Goal: Understand process/instructions: Learn how to perform a task or action

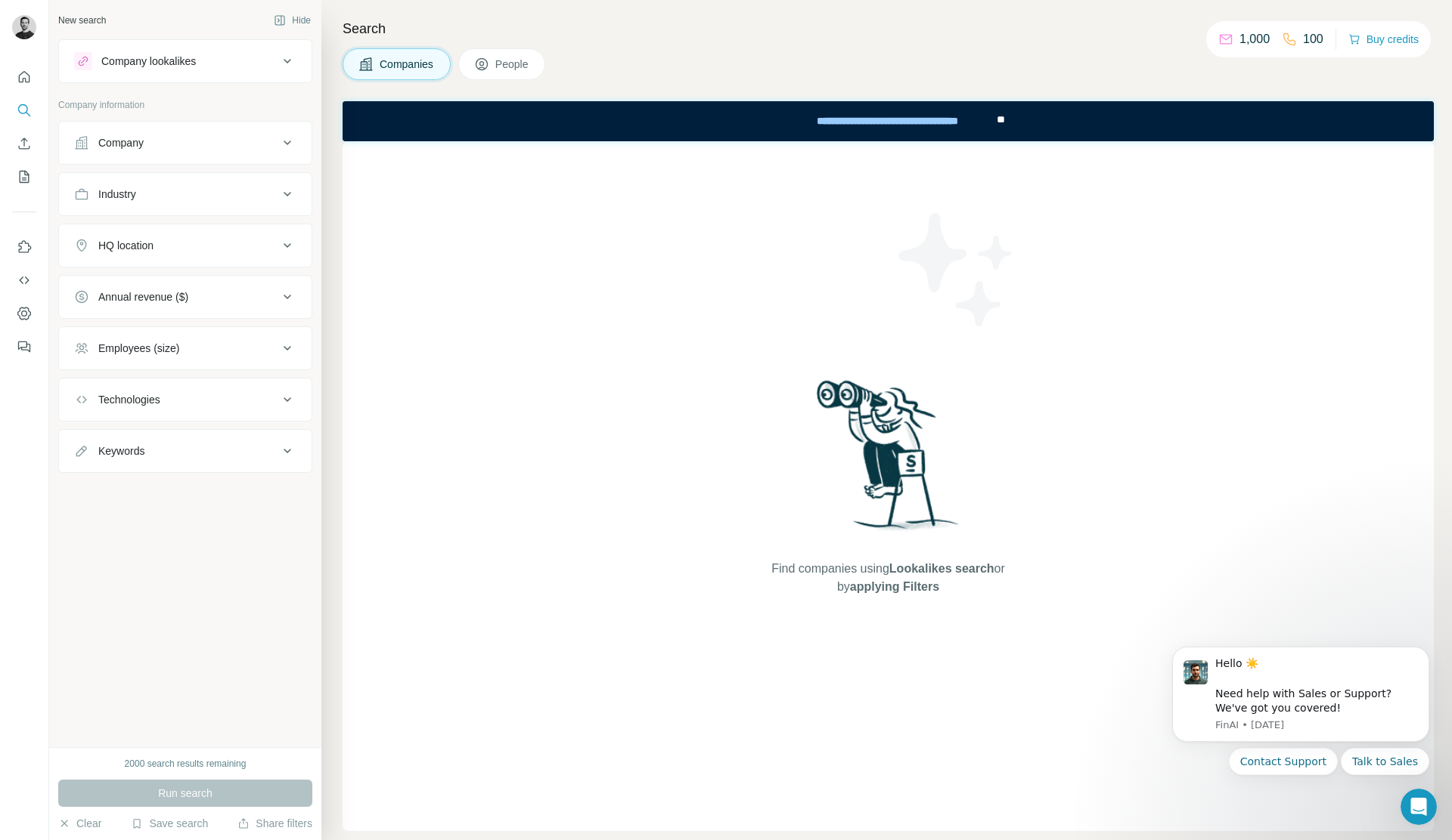
click at [185, 141] on div "Company" at bounding box center [176, 143] width 204 height 15
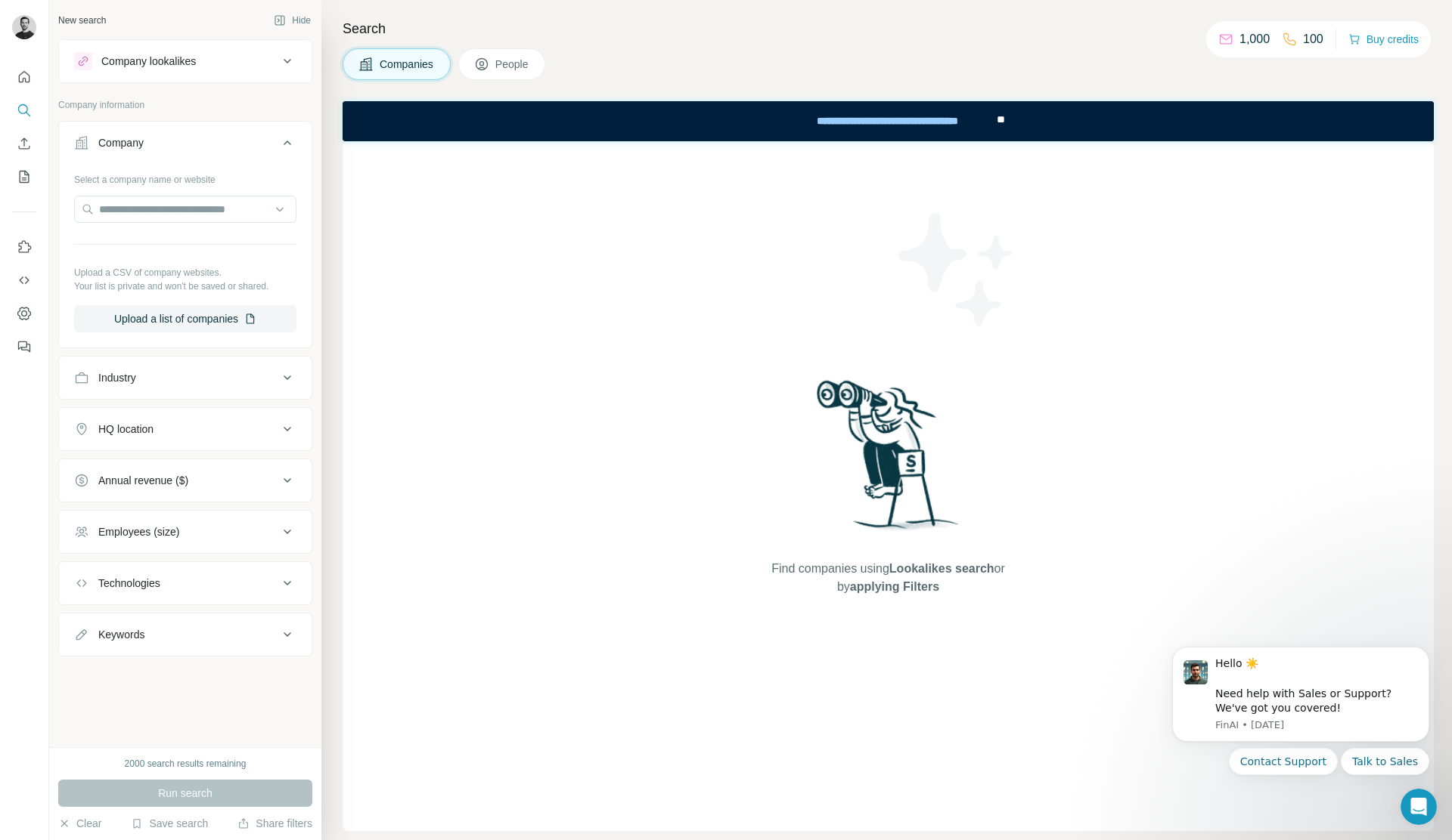
click at [192, 141] on div "Company" at bounding box center [176, 143] width 204 height 15
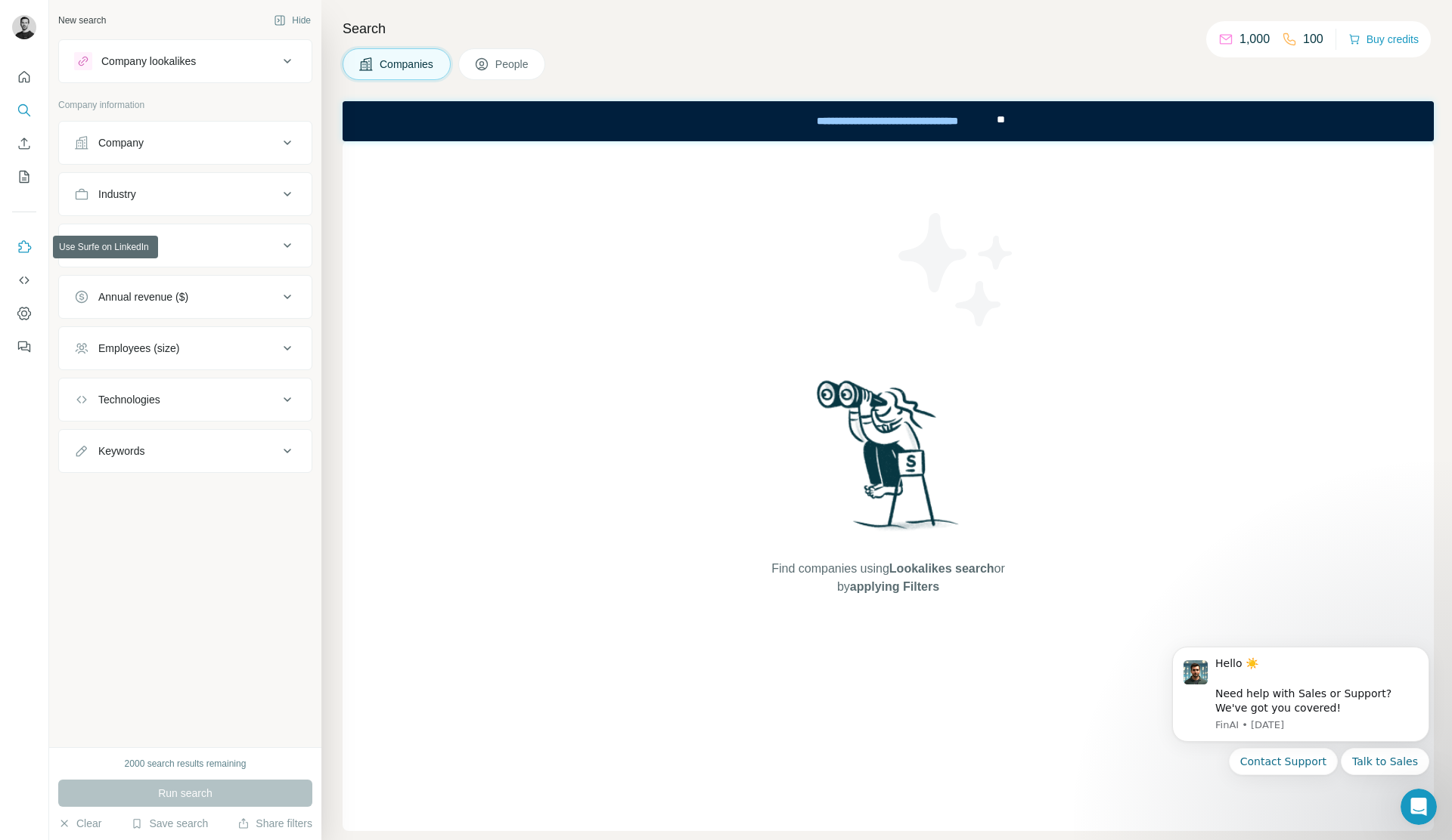
click at [25, 249] on icon "Use Surfe on LinkedIn" at bounding box center [24, 248] width 15 height 15
click at [1426, 650] on icon "Dismiss notification" at bounding box center [1424, 651] width 9 height 9
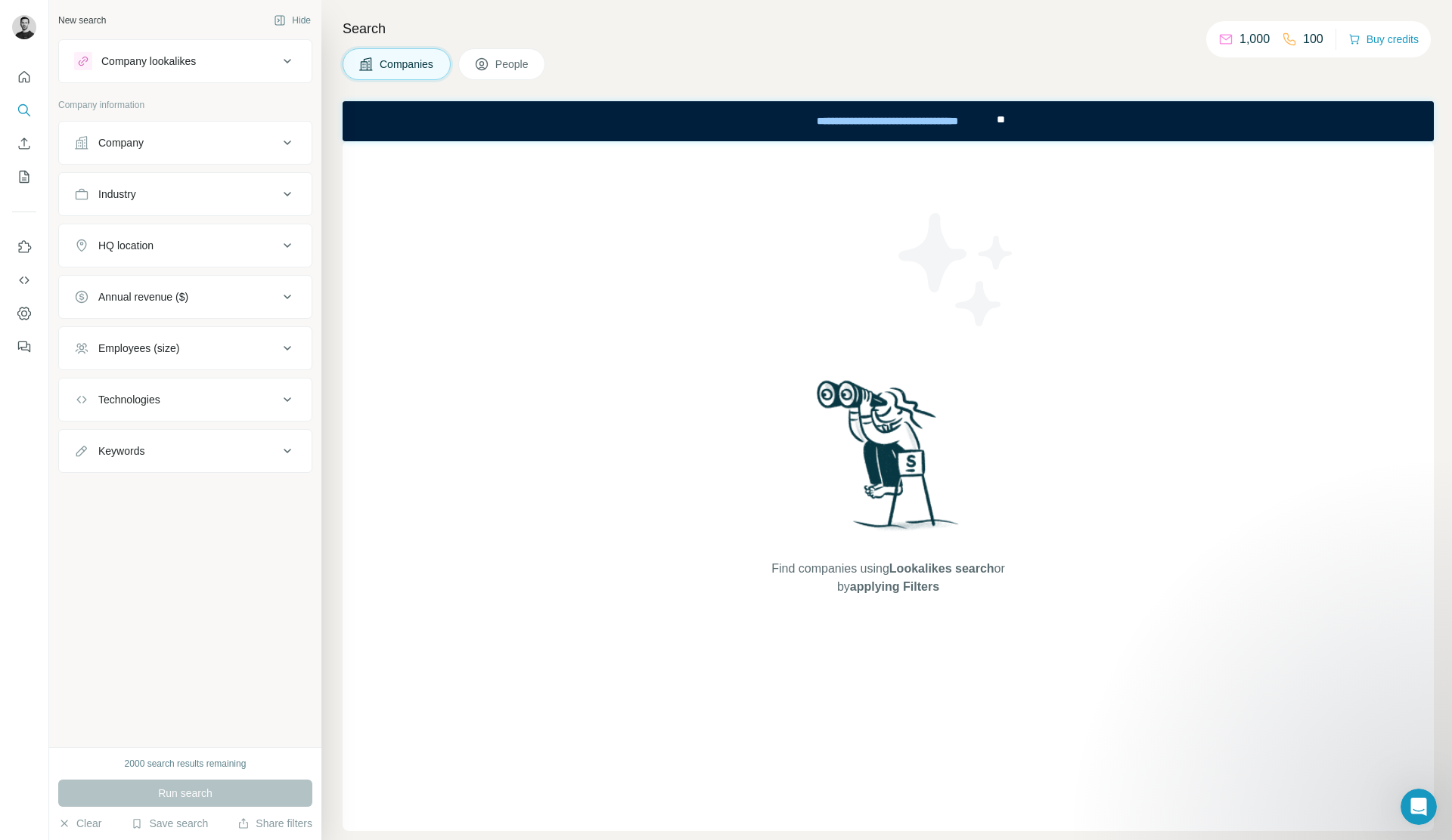
click at [504, 67] on span "People" at bounding box center [513, 65] width 35 height 15
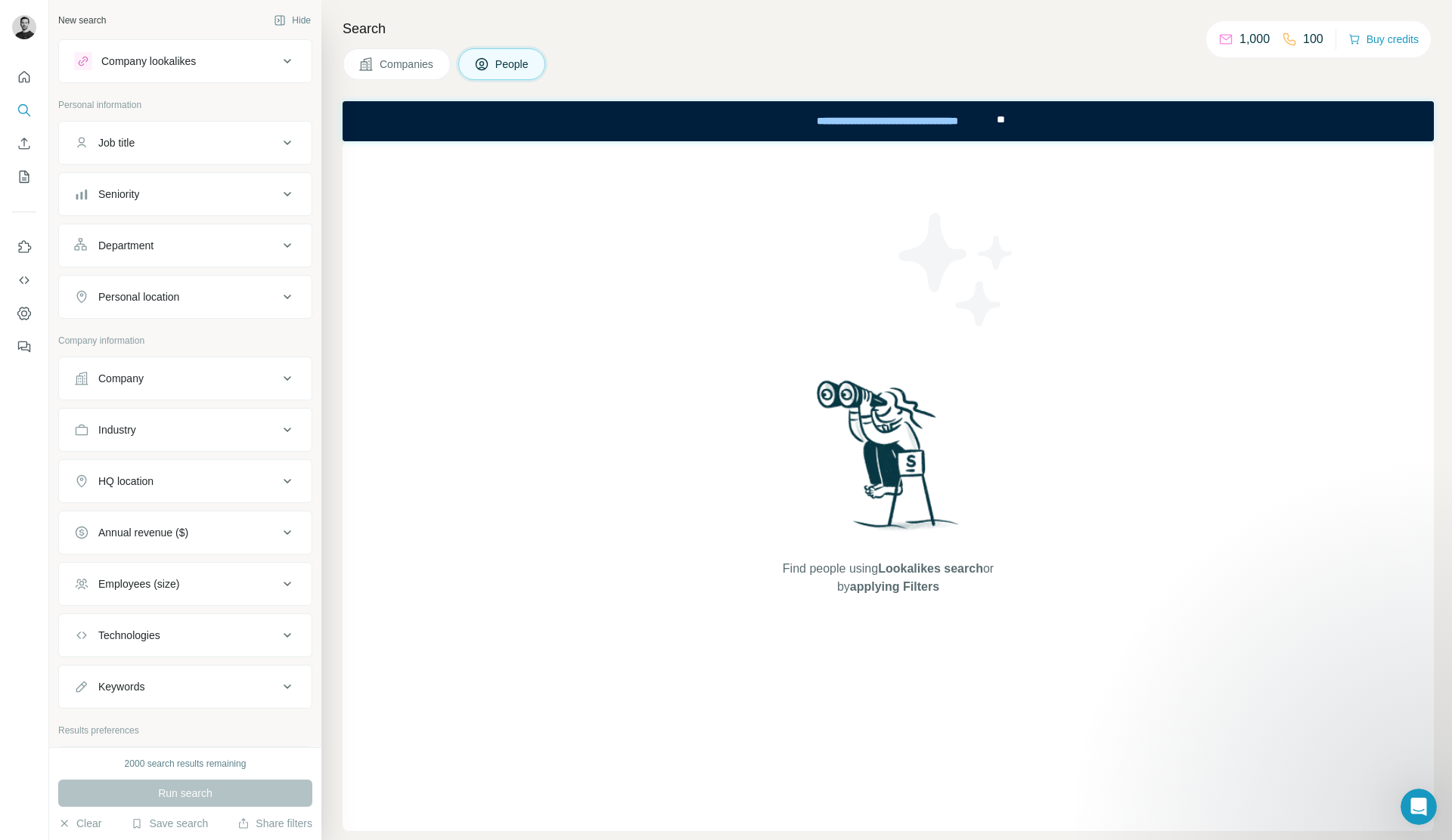
click at [420, 70] on span "Companies" at bounding box center [407, 65] width 55 height 15
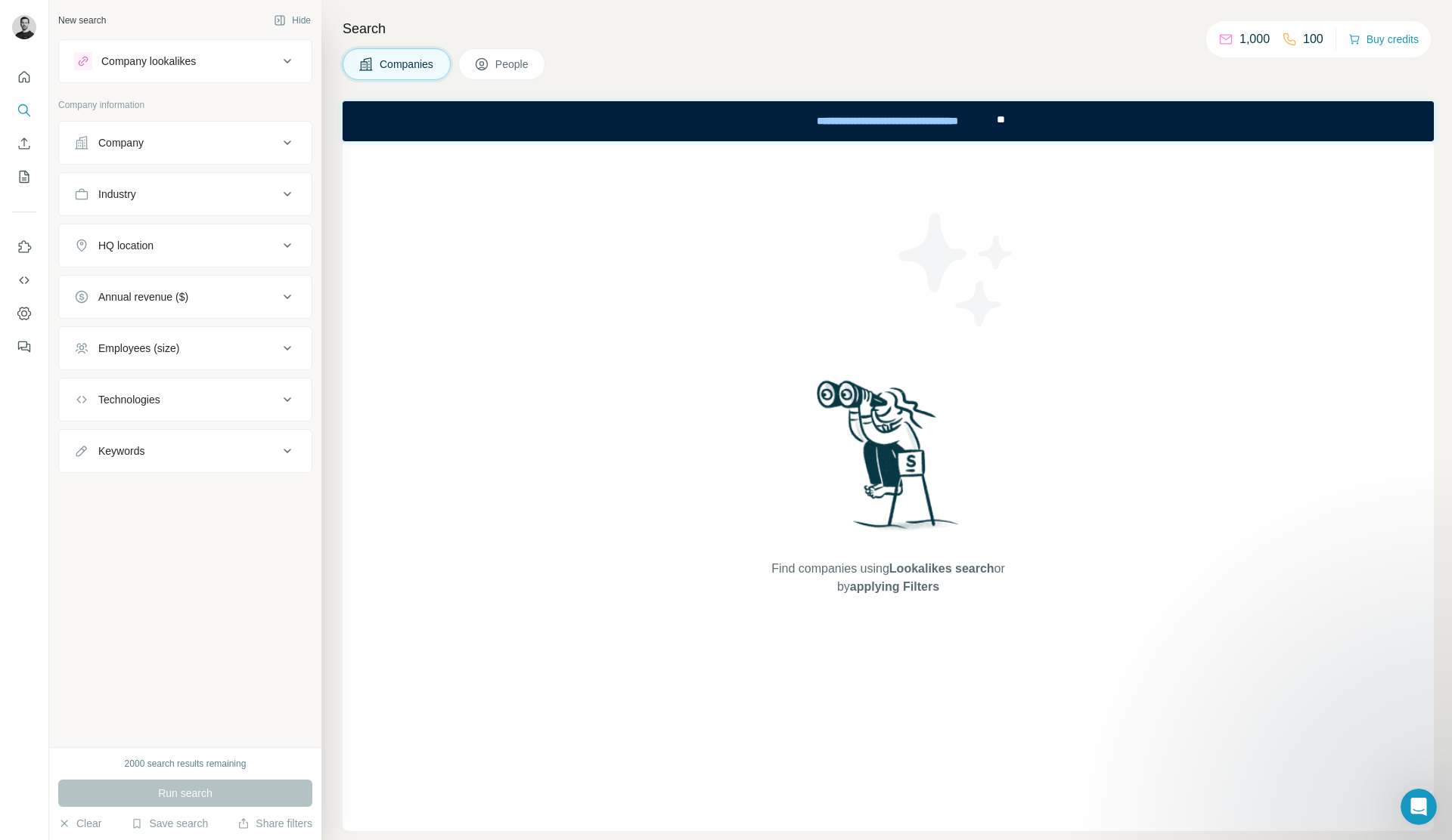
click at [511, 63] on span "People" at bounding box center [513, 65] width 35 height 15
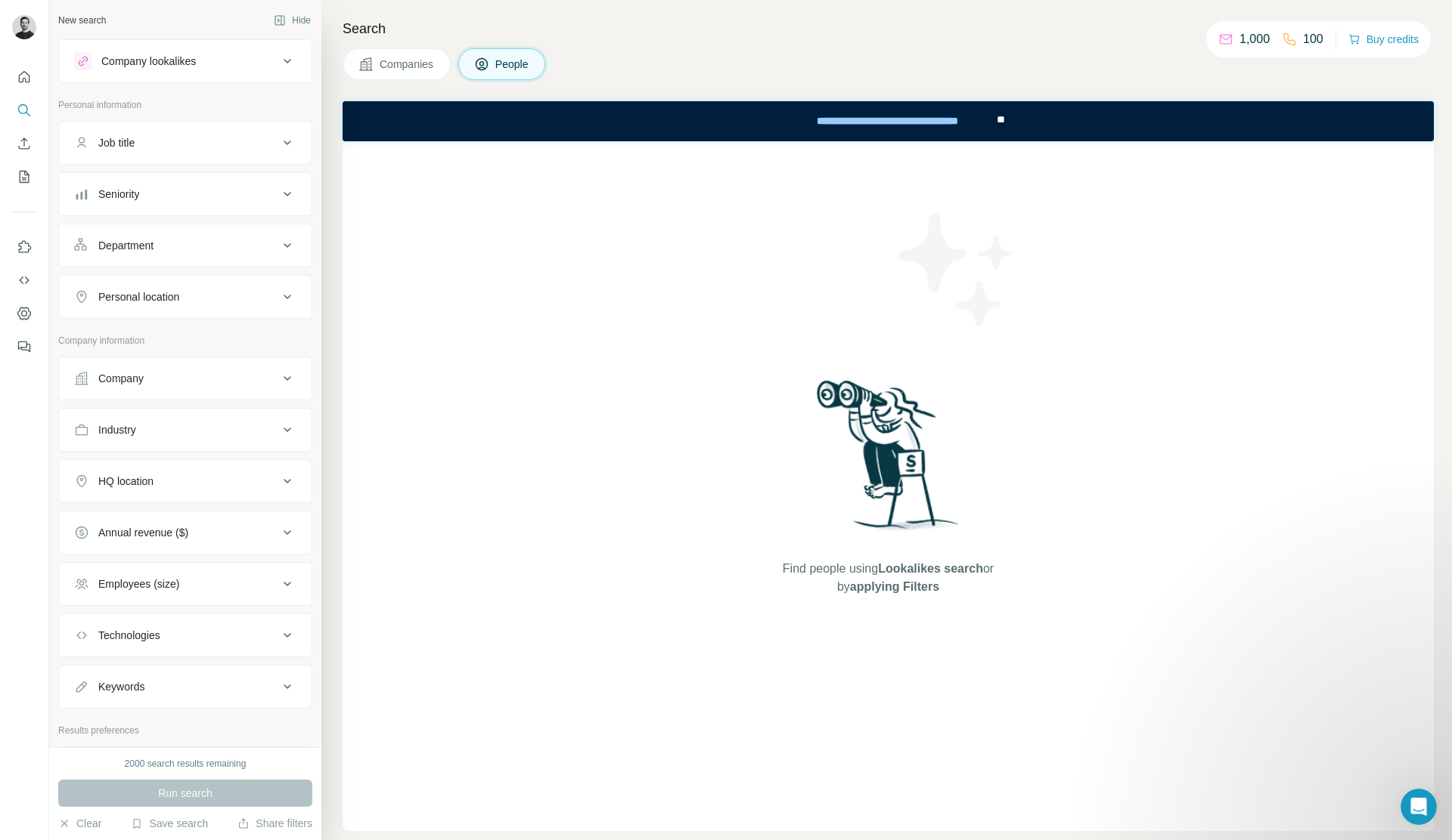
click at [198, 413] on button "Industry" at bounding box center [185, 430] width 252 height 36
click at [212, 439] on button "Industry" at bounding box center [185, 432] width 252 height 42
click at [404, 52] on button "Companies" at bounding box center [395, 64] width 108 height 31
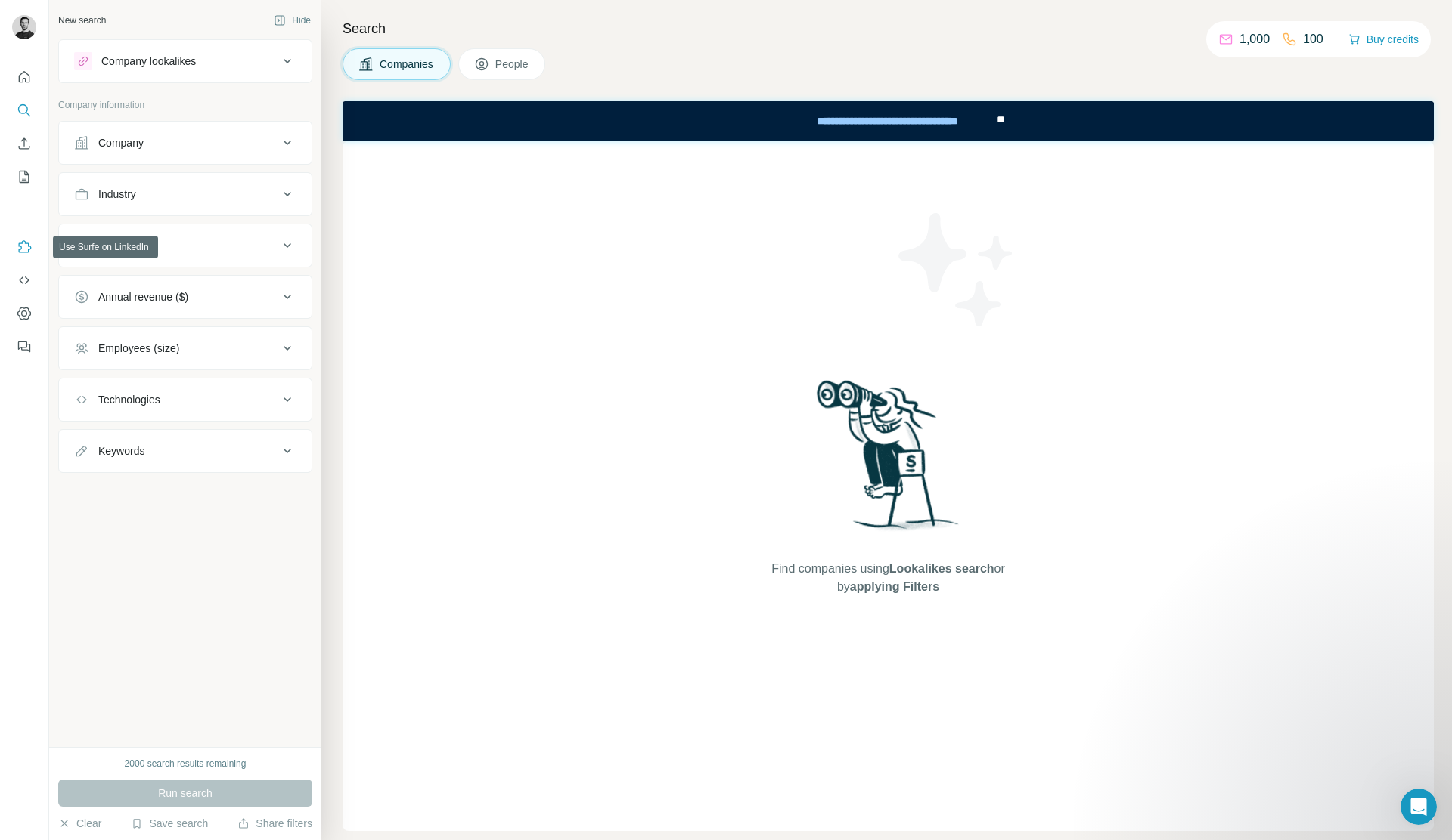
click at [23, 253] on icon "Use Surfe on LinkedIn" at bounding box center [24, 248] width 15 height 15
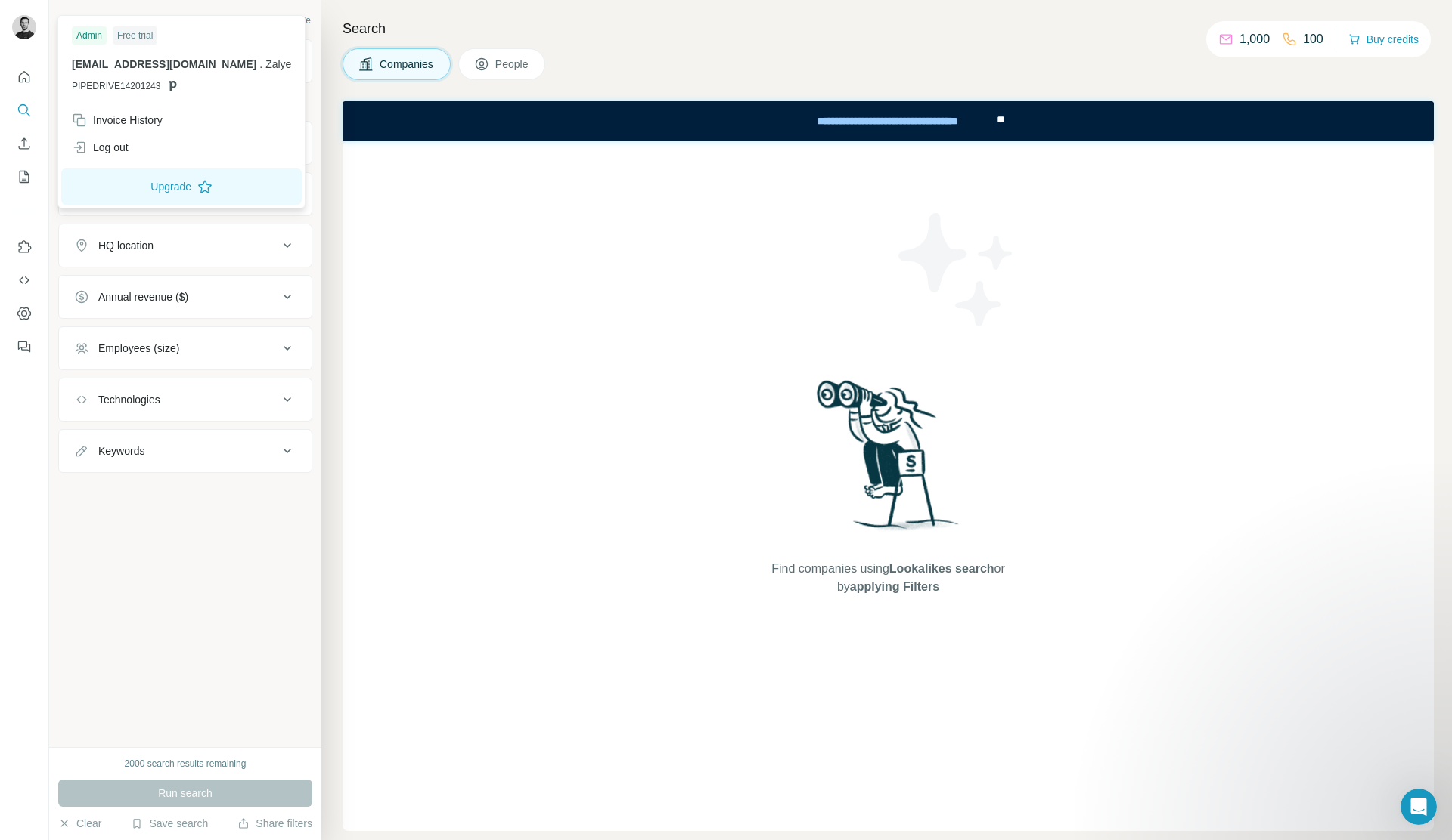
click at [12, 26] on img at bounding box center [24, 27] width 24 height 24
click at [23, 80] on icon "Quick start" at bounding box center [25, 77] width 11 height 11
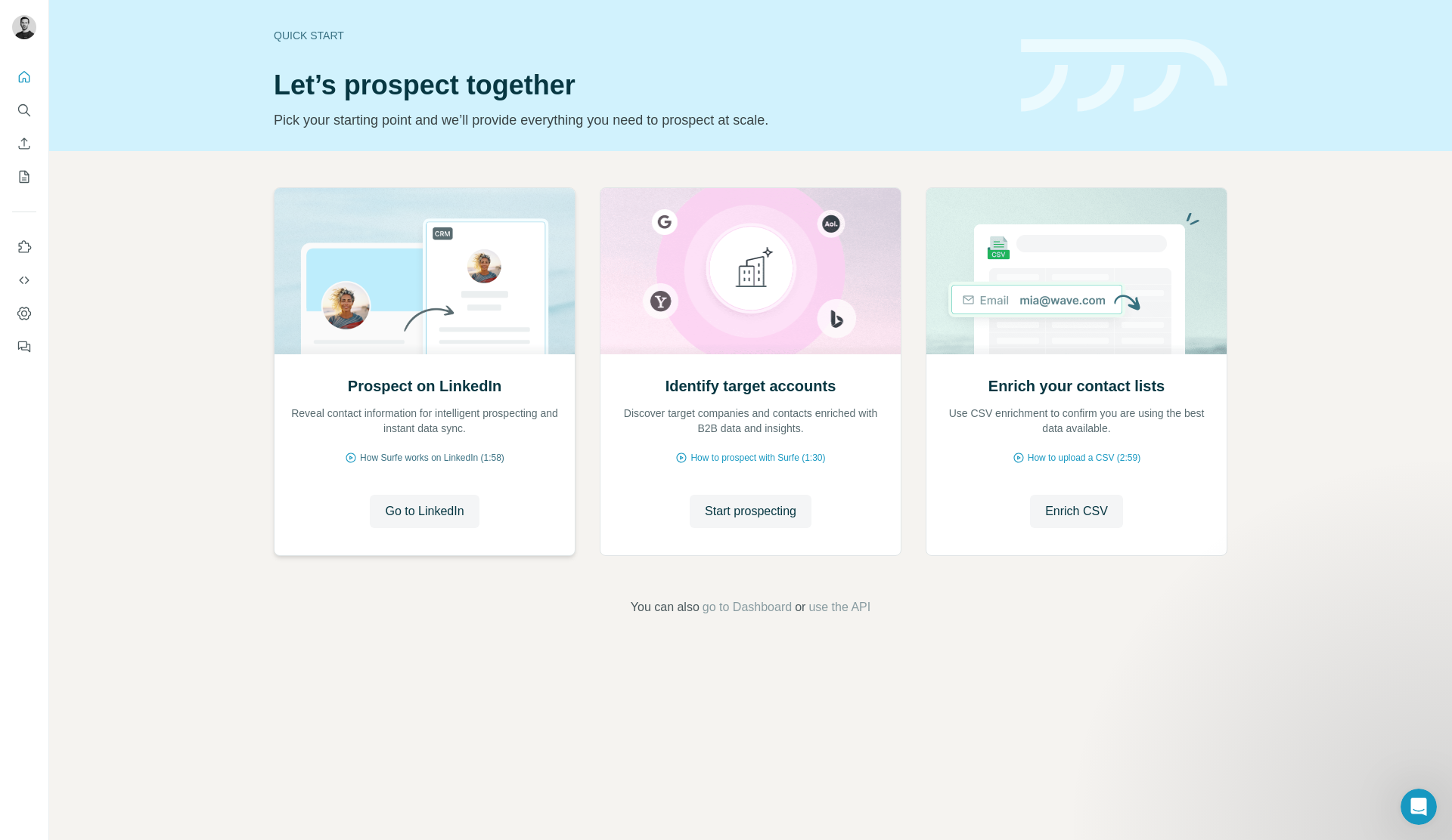
click at [436, 457] on span "How Surfe works on LinkedIn (1:58)" at bounding box center [433, 458] width 145 height 13
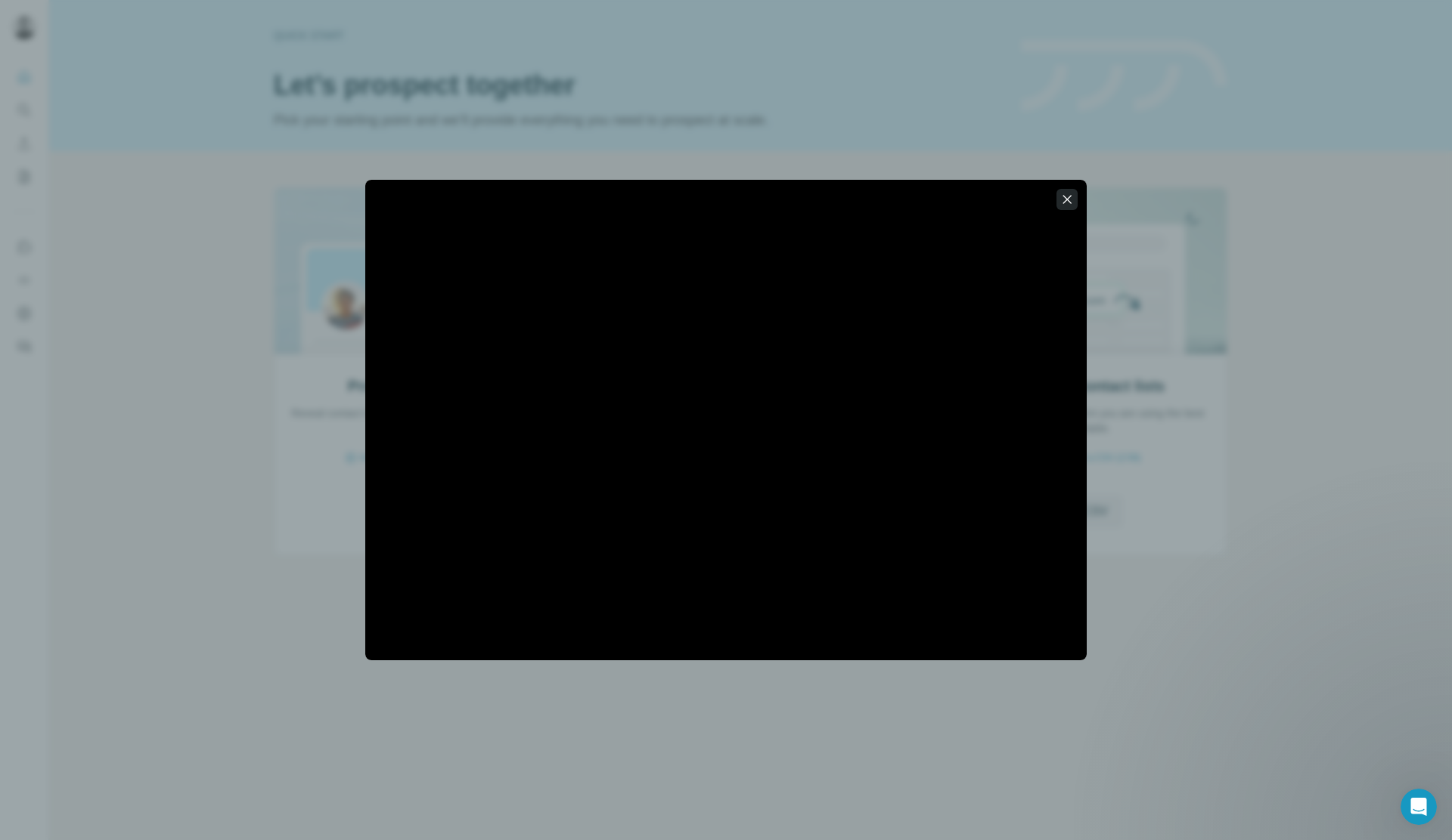
click at [1067, 199] on icon "button" at bounding box center [1067, 199] width 9 height 9
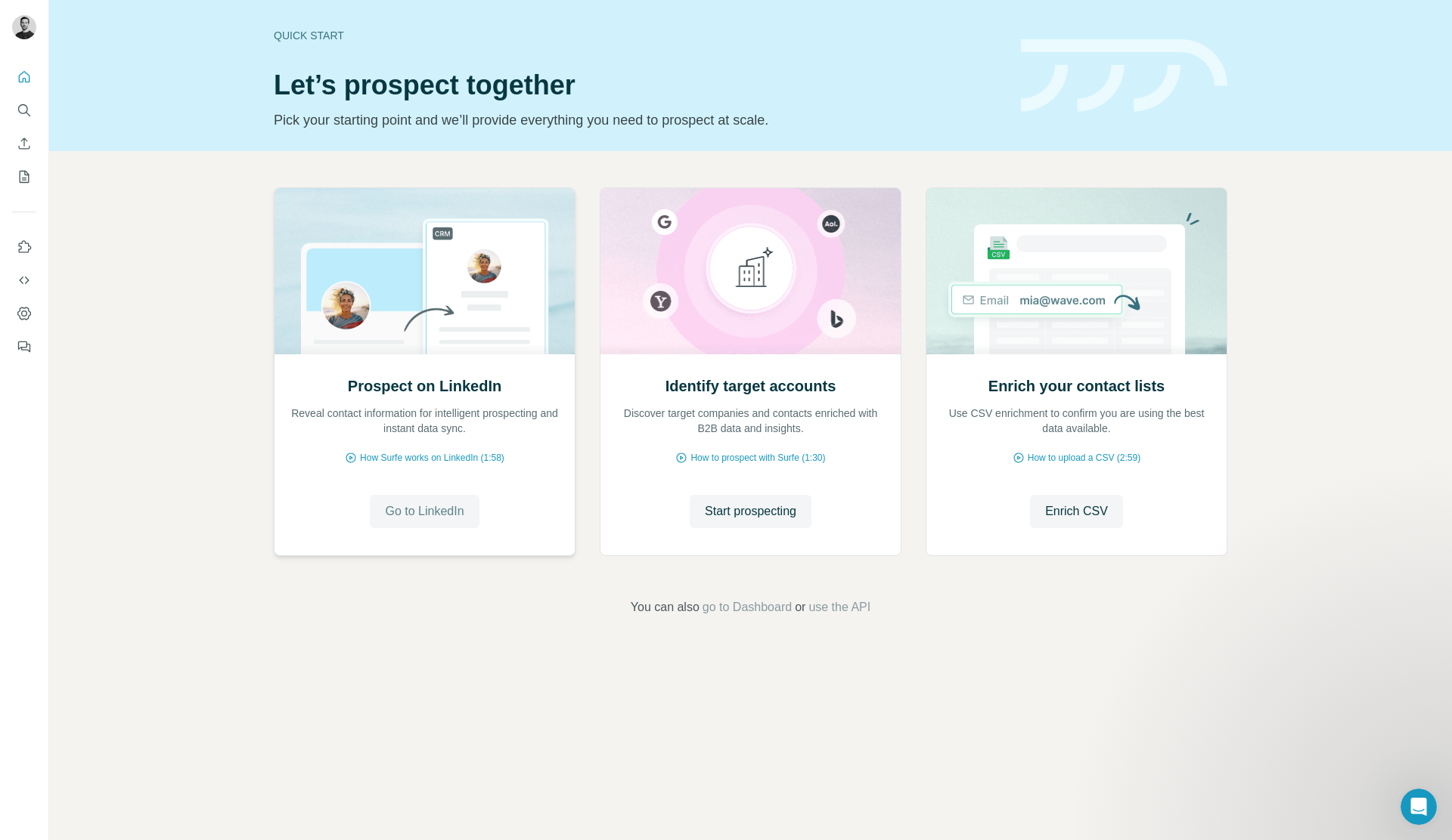
click at [413, 514] on span "Go to LinkedIn" at bounding box center [424, 511] width 79 height 18
